Goal: Task Accomplishment & Management: Use online tool/utility

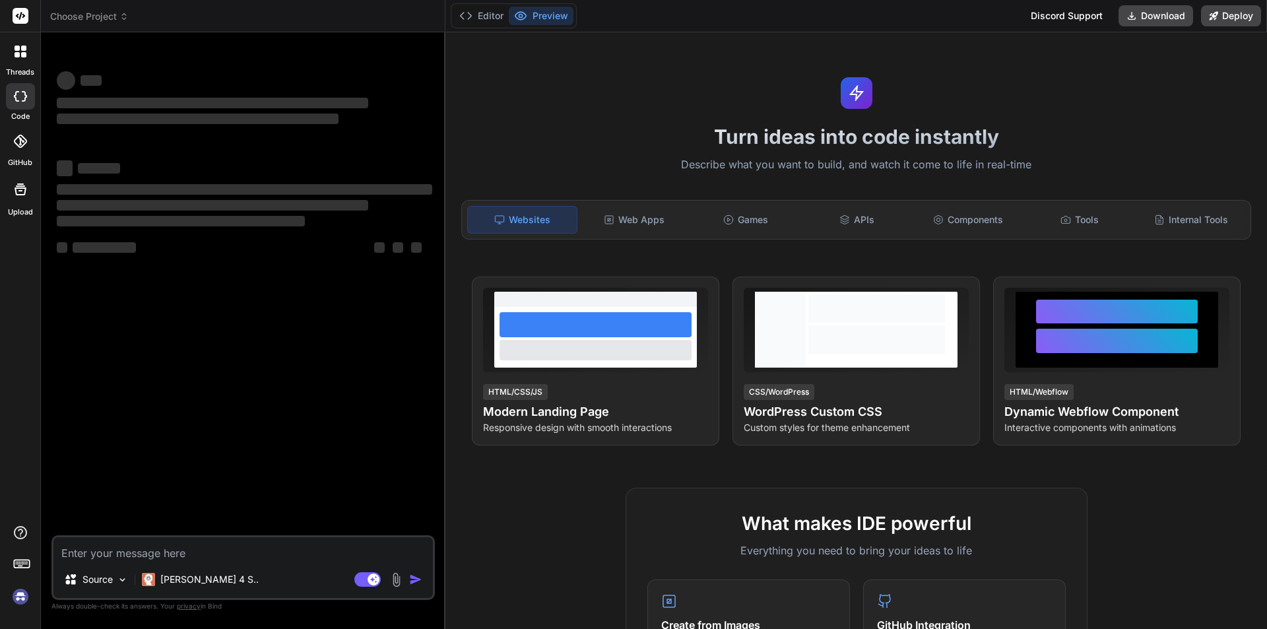
type textarea "x"
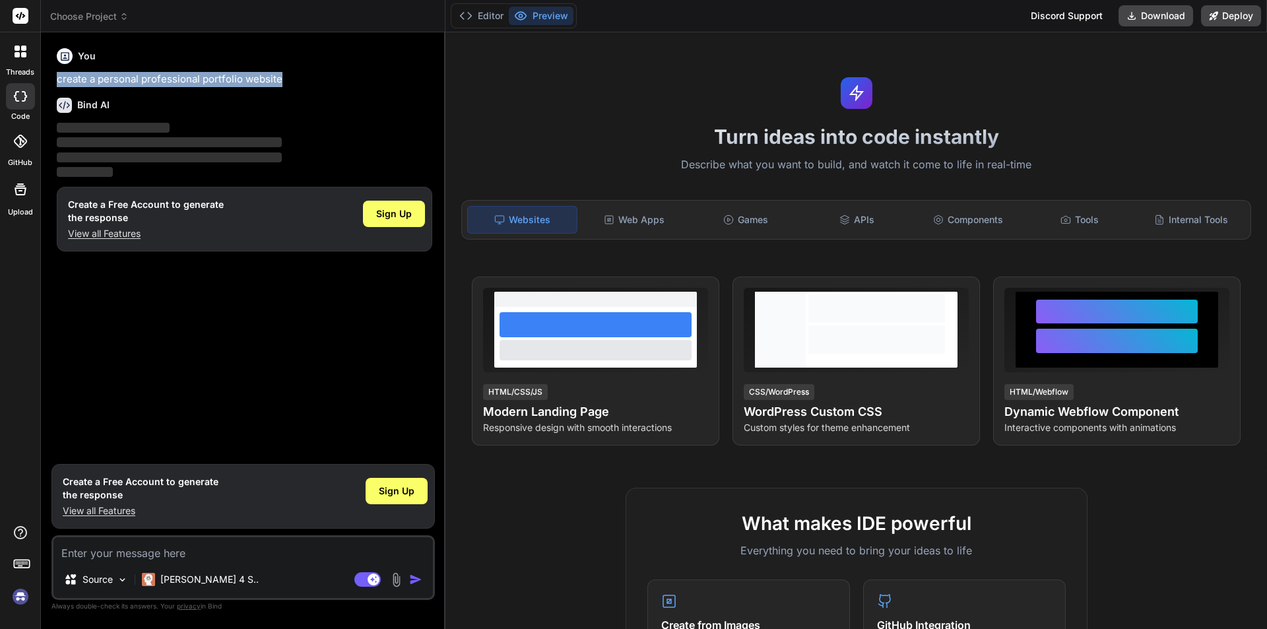
drag, startPoint x: 58, startPoint y: 80, endPoint x: 279, endPoint y: 76, distance: 221.1
click at [279, 76] on p "create a personal professional portfolio website" at bounding box center [244, 79] width 375 height 15
copy p "create a personal professional portfolio website"
click at [105, 557] on textarea at bounding box center [242, 549] width 379 height 24
paste textarea "create a personal professional portfolio website"
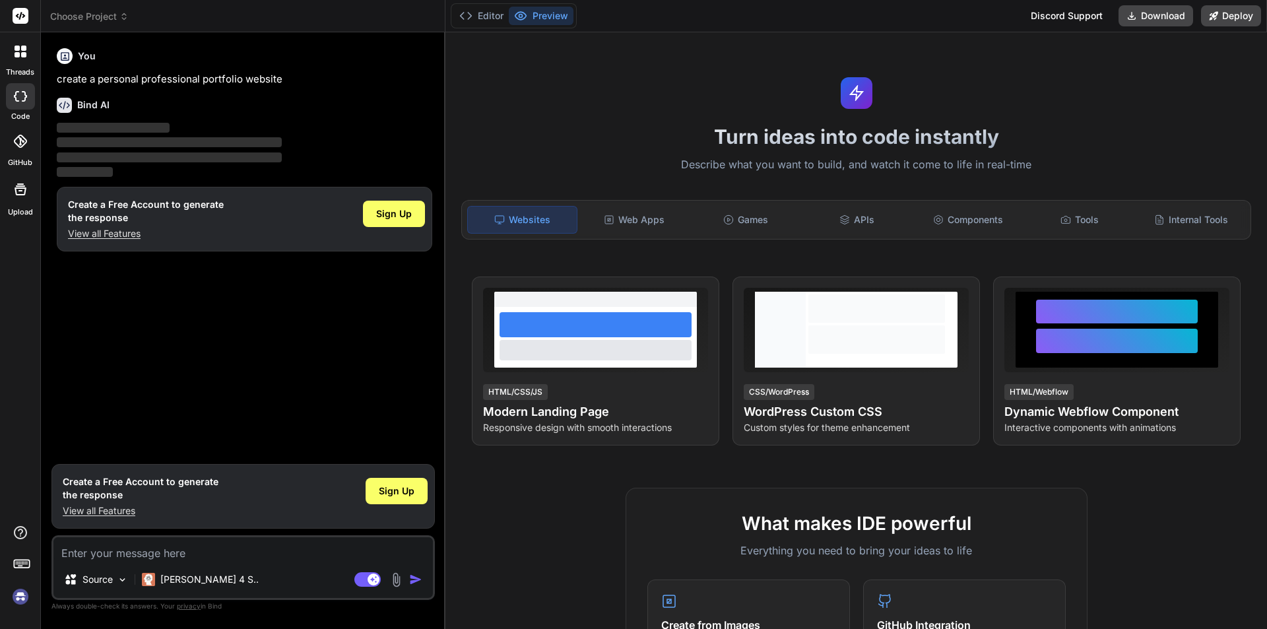
type textarea "create a personal professional portfolio website"
type textarea "x"
type textarea "create a personal professional portfolio website"
click at [418, 580] on img "button" at bounding box center [415, 579] width 13 height 13
click at [403, 492] on span "Sign Up" at bounding box center [397, 490] width 36 height 13
